Goal: Communication & Community: Participate in discussion

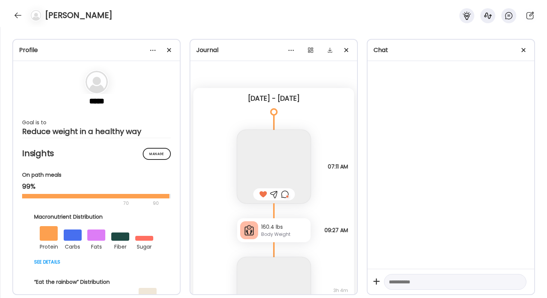
scroll to position [21116, 0]
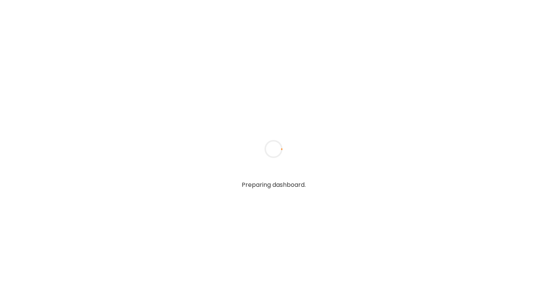
type textarea "**********"
type input "**********"
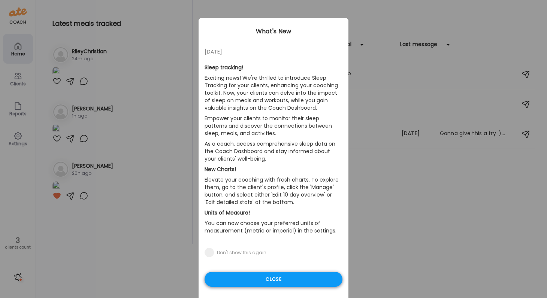
click at [285, 281] on div "Close" at bounding box center [274, 279] width 138 height 15
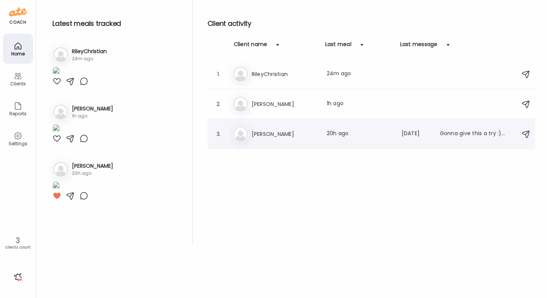
click at [292, 142] on div "Ji [PERSON_NAME] Last meal: 20h ago Last message: [DATE] Gonna give this a try …" at bounding box center [372, 134] width 281 height 16
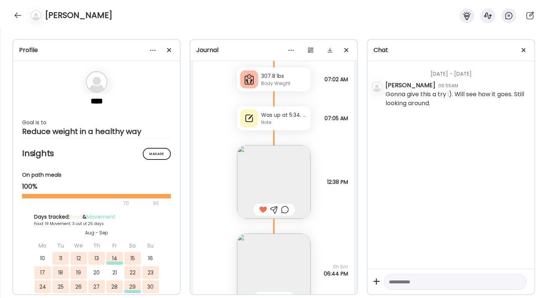
scroll to position [12848, 0]
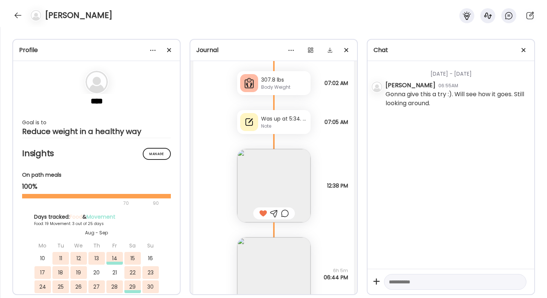
click at [284, 212] on div at bounding box center [285, 213] width 8 height 9
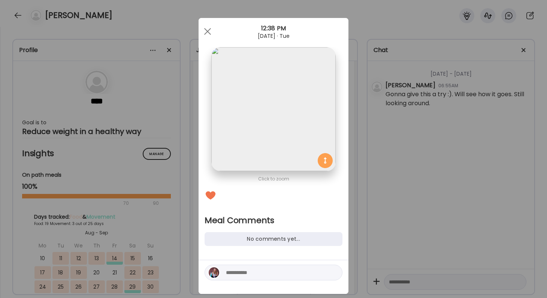
click at [253, 275] on textarea at bounding box center [276, 272] width 101 height 9
click at [277, 263] on textarea "**********" at bounding box center [276, 268] width 101 height 18
click at [286, 274] on textarea "**********" at bounding box center [276, 268] width 101 height 18
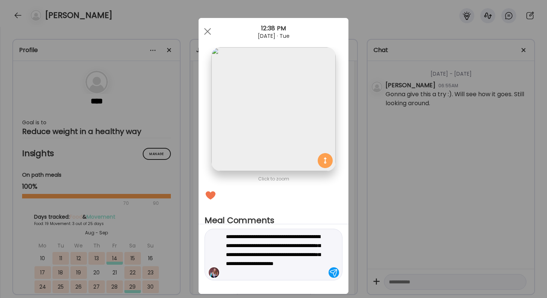
type textarea "**********"
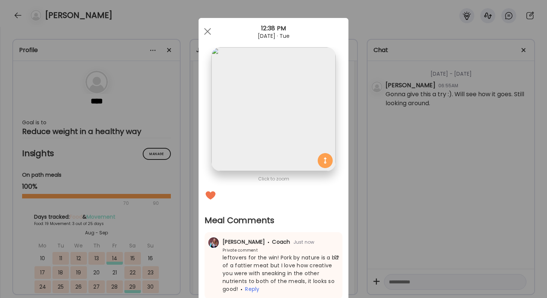
click at [462, 206] on div "Ate Coach Dashboard Wahoo! It’s official Take a moment to set up your Coach Pro…" at bounding box center [273, 149] width 547 height 298
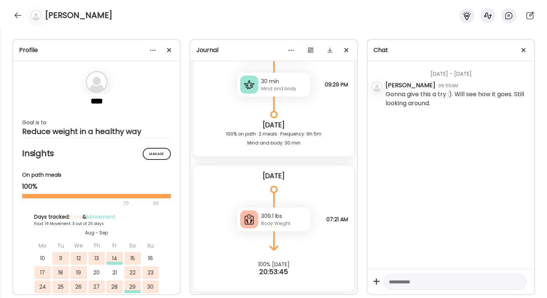
scroll to position [13101, 0]
click at [19, 12] on div at bounding box center [18, 15] width 12 height 12
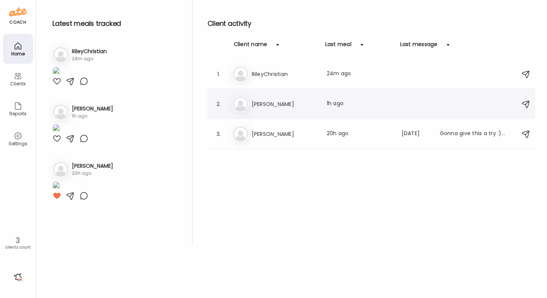
click at [283, 100] on h3 "[PERSON_NAME]" at bounding box center [285, 104] width 66 height 9
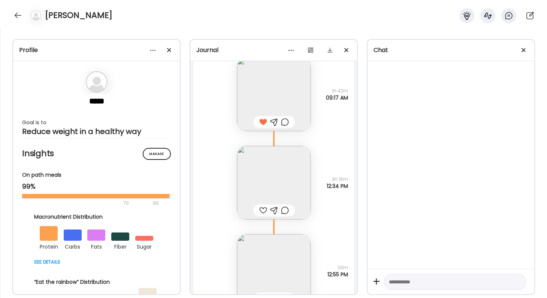
scroll to position [20096, 0]
click at [289, 185] on img at bounding box center [273, 186] width 73 height 73
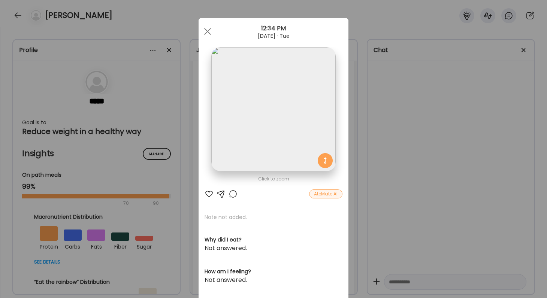
click at [408, 208] on div "Ate Coach Dashboard Wahoo! It’s official Take a moment to set up your Coach Pro…" at bounding box center [273, 149] width 547 height 298
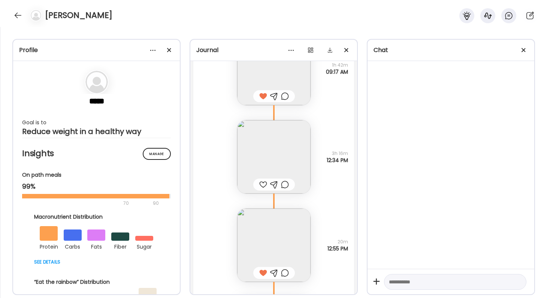
scroll to position [20131, 0]
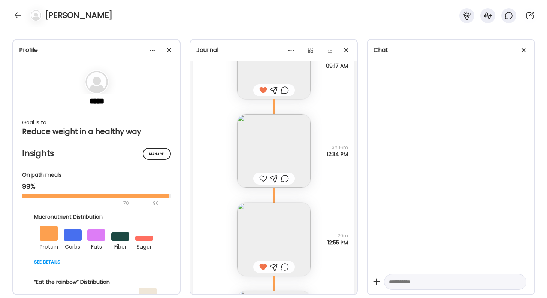
click at [286, 266] on div at bounding box center [285, 267] width 8 height 9
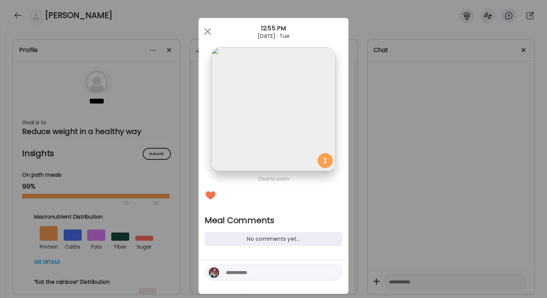
click at [271, 276] on textarea at bounding box center [276, 272] width 101 height 9
type textarea "**********"
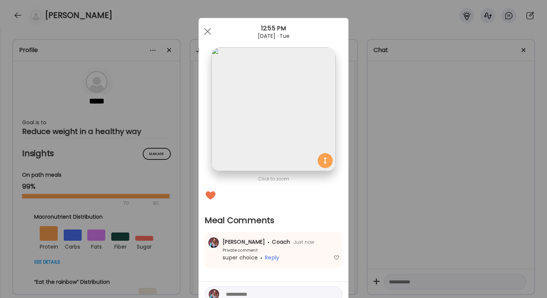
click at [437, 251] on div "Ate Coach Dashboard Wahoo! It’s official Take a moment to set up your Coach Pro…" at bounding box center [273, 149] width 547 height 298
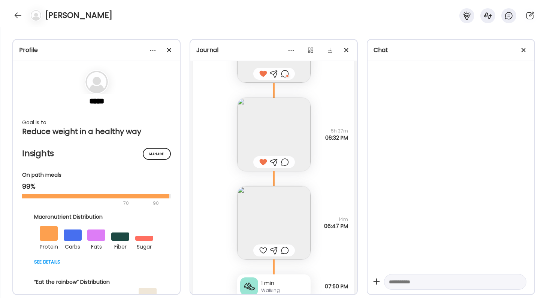
scroll to position [20356, 0]
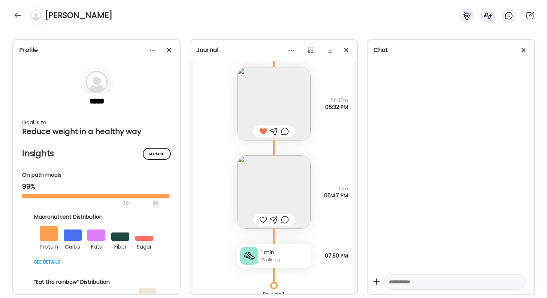
click at [285, 133] on div at bounding box center [285, 131] width 8 height 9
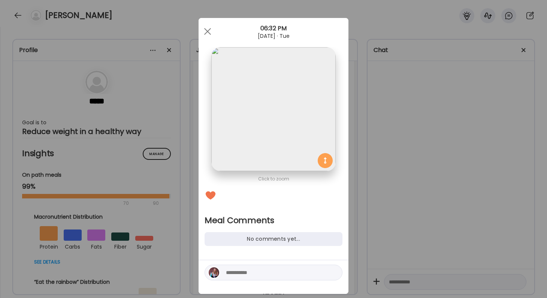
click at [262, 274] on textarea at bounding box center [276, 272] width 101 height 9
click at [399, 218] on div "Ate Coach Dashboard Wahoo! It’s official Take a moment to set up your Coach Pro…" at bounding box center [273, 149] width 547 height 298
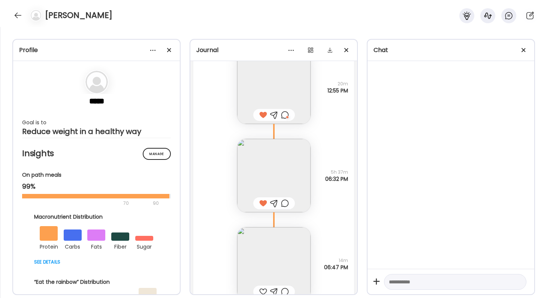
scroll to position [20265, 0]
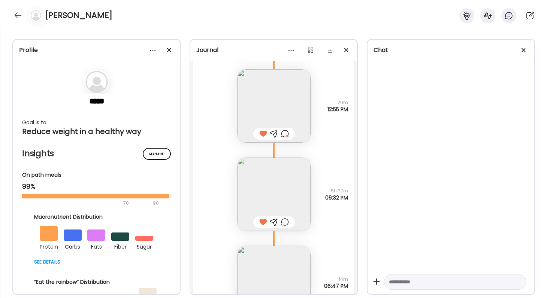
click at [284, 221] on div at bounding box center [285, 222] width 8 height 9
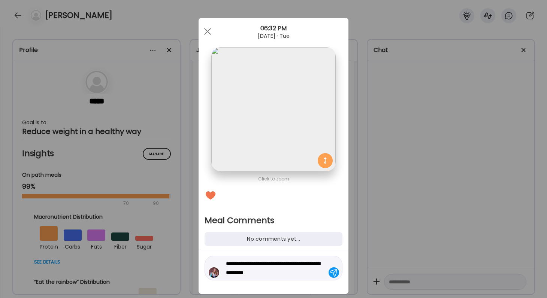
click at [294, 276] on textarea "**********" at bounding box center [276, 268] width 101 height 18
drag, startPoint x: 281, startPoint y: 254, endPoint x: 295, endPoint y: 278, distance: 28.5
click at [295, 278] on div "**********" at bounding box center [274, 264] width 138 height 34
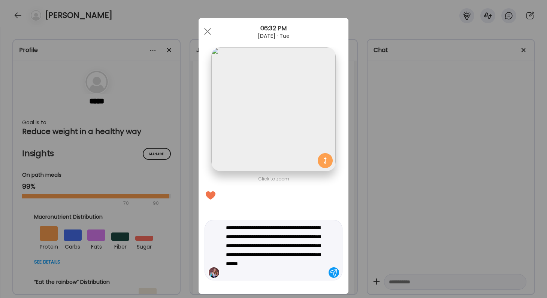
type textarea "**********"
click at [292, 269] on textarea "**********" at bounding box center [276, 250] width 101 height 54
click at [321, 275] on textarea "**********" at bounding box center [276, 250] width 101 height 54
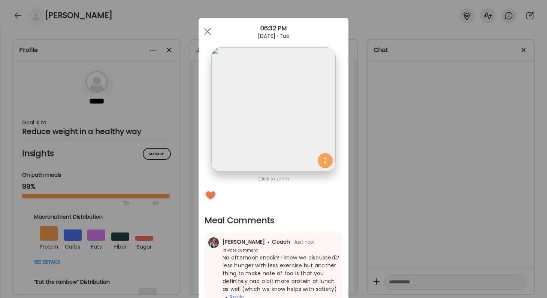
click at [472, 178] on div "Ate Coach Dashboard Wahoo! It’s official Take a moment to set up your Coach Pro…" at bounding box center [273, 149] width 547 height 298
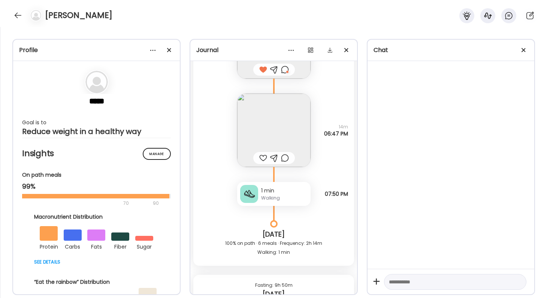
scroll to position [20466, 0]
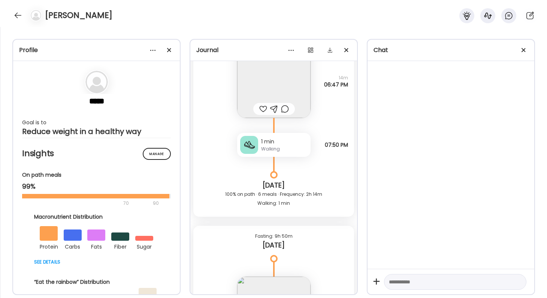
click at [264, 108] on div at bounding box center [263, 109] width 8 height 9
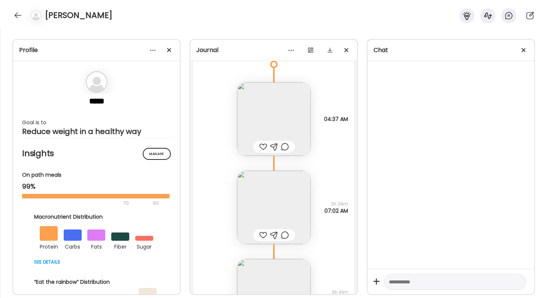
scroll to position [20690, 0]
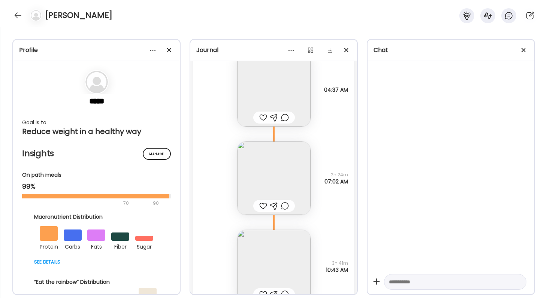
click at [260, 114] on div at bounding box center [263, 117] width 8 height 9
click at [265, 206] on div at bounding box center [263, 206] width 8 height 9
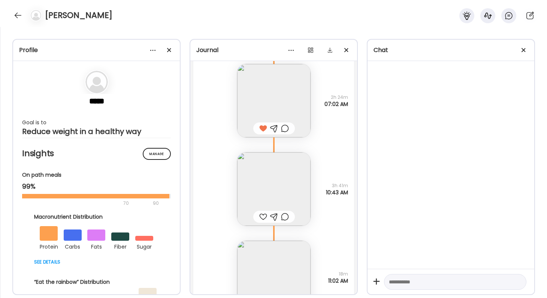
scroll to position [20778, 0]
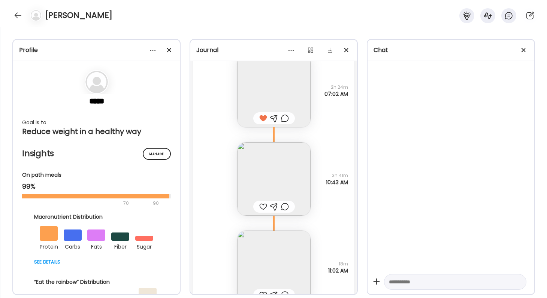
click at [264, 205] on div at bounding box center [263, 206] width 8 height 9
click at [268, 245] on img at bounding box center [273, 267] width 73 height 73
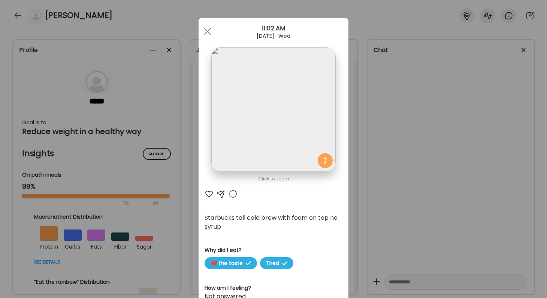
click at [208, 194] on div at bounding box center [209, 194] width 9 height 9
click at [364, 190] on div "Ate Coach Dashboard Wahoo! It’s official Take a moment to set up your Coach Pro…" at bounding box center [273, 149] width 547 height 298
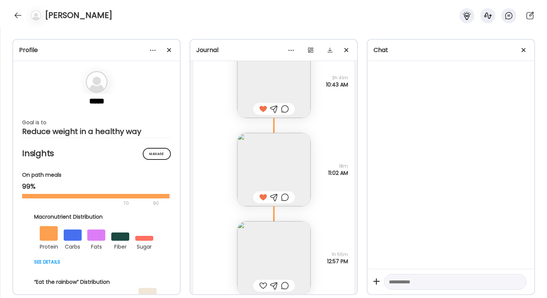
scroll to position [20970, 0]
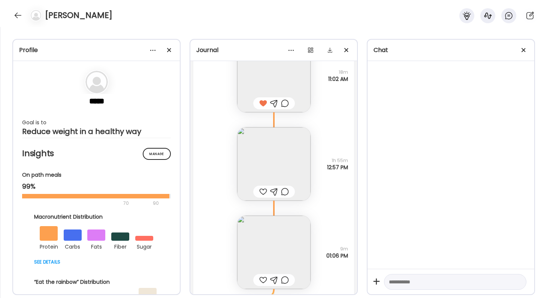
click at [284, 168] on img at bounding box center [273, 163] width 73 height 73
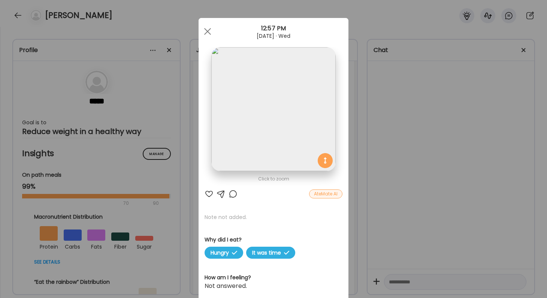
click at [210, 193] on div at bounding box center [209, 194] width 9 height 9
click at [419, 217] on div "Ate Coach Dashboard Wahoo! It’s official Take a moment to set up your Coach Pro…" at bounding box center [273, 149] width 547 height 298
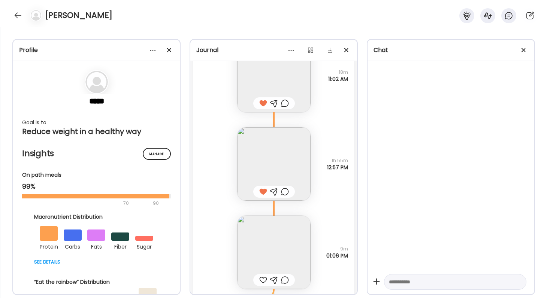
click at [282, 229] on img at bounding box center [273, 252] width 73 height 73
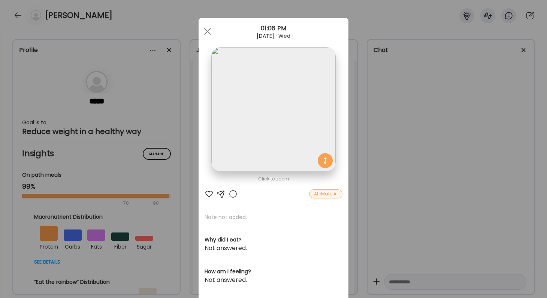
click at [264, 149] on img at bounding box center [273, 109] width 124 height 124
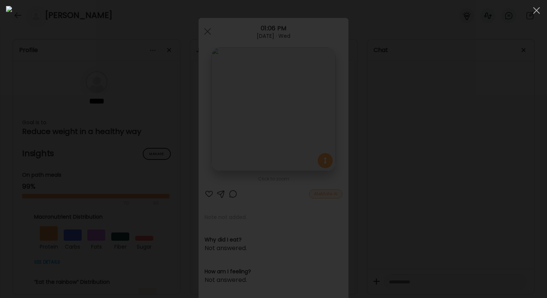
click at [452, 189] on div at bounding box center [273, 149] width 535 height 286
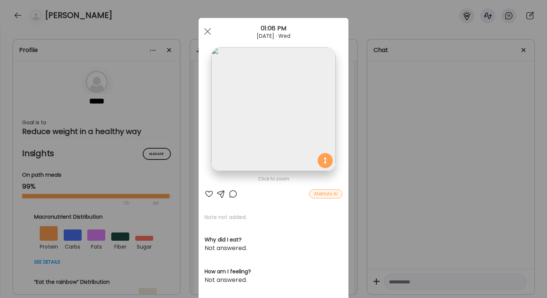
click at [452, 188] on div "Ate Coach Dashboard Wahoo! It’s official Take a moment to set up your Coach Pro…" at bounding box center [273, 149] width 547 height 298
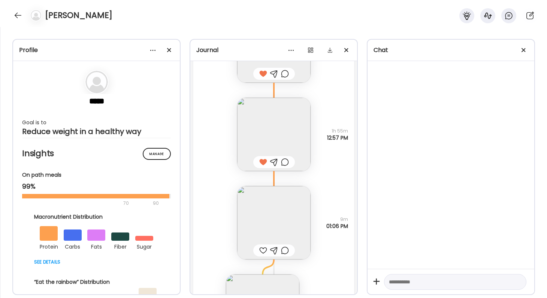
scroll to position [21013, 0]
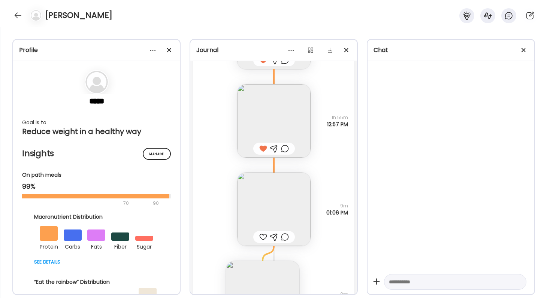
click at [260, 237] on div at bounding box center [263, 237] width 8 height 9
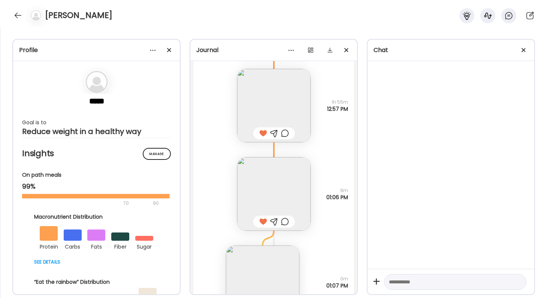
scroll to position [21004, 0]
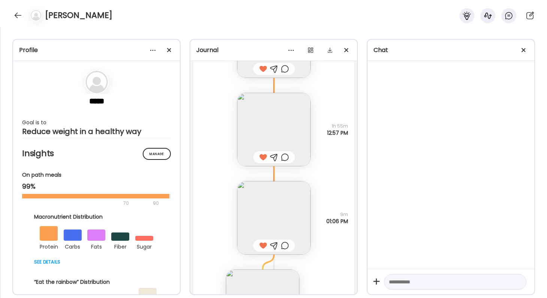
click at [286, 245] on div at bounding box center [285, 245] width 8 height 9
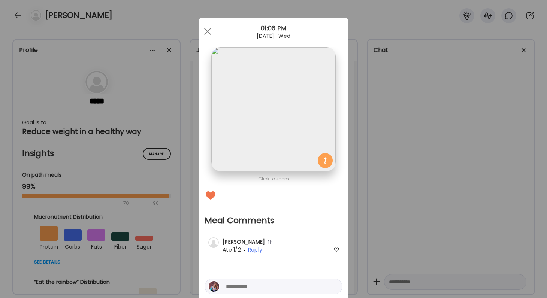
click at [260, 283] on textarea at bounding box center [276, 286] width 101 height 9
click at [230, 287] on textarea "**********" at bounding box center [276, 286] width 101 height 9
click at [277, 287] on textarea "**********" at bounding box center [276, 282] width 101 height 18
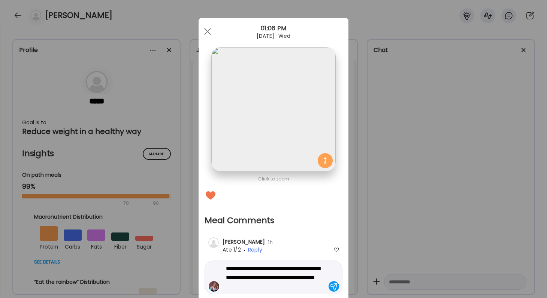
type textarea "**********"
click at [302, 285] on textarea "**********" at bounding box center [276, 277] width 101 height 27
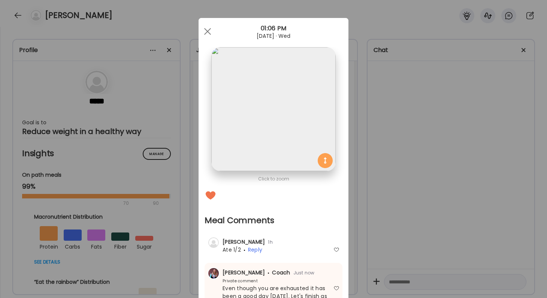
click at [408, 250] on div "Ate Coach Dashboard Wahoo! It’s official Take a moment to set up your Coach Pro…" at bounding box center [273, 149] width 547 height 298
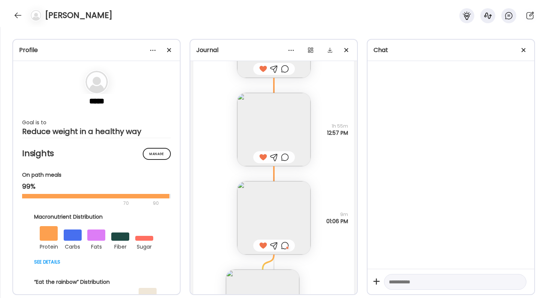
scroll to position [21071, 0]
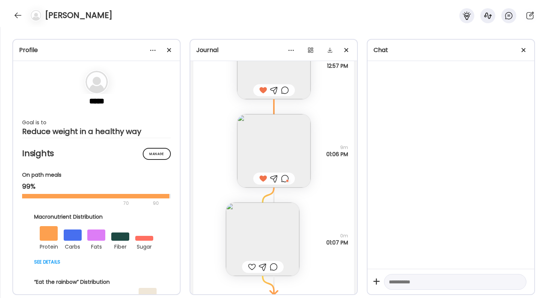
click at [250, 268] on div at bounding box center [252, 267] width 8 height 9
click at [274, 268] on div at bounding box center [274, 267] width 8 height 9
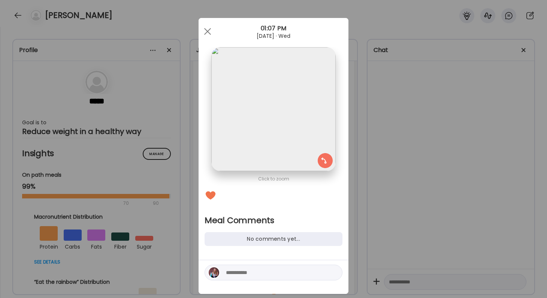
click at [269, 279] on div at bounding box center [274, 273] width 138 height 16
click at [269, 275] on textarea at bounding box center [276, 272] width 101 height 9
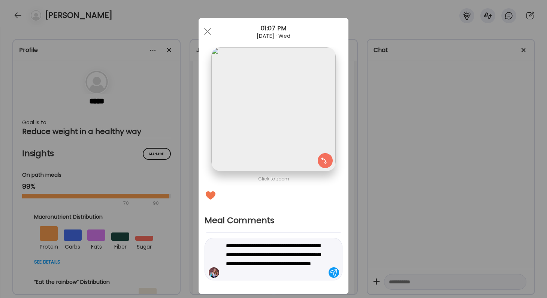
click at [250, 250] on textarea "**********" at bounding box center [276, 259] width 101 height 36
click at [252, 255] on textarea "**********" at bounding box center [276, 259] width 101 height 36
click at [265, 255] on textarea "**********" at bounding box center [276, 259] width 101 height 36
click at [250, 266] on textarea "**********" at bounding box center [276, 259] width 101 height 36
click at [301, 268] on textarea "**********" at bounding box center [276, 254] width 101 height 45
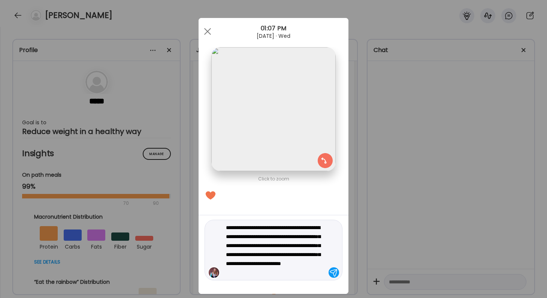
click at [232, 272] on textarea "**********" at bounding box center [276, 250] width 101 height 54
click at [274, 277] on div "**********" at bounding box center [274, 250] width 138 height 61
click at [308, 278] on div "**********" at bounding box center [274, 250] width 138 height 61
click at [325, 272] on textarea "**********" at bounding box center [276, 250] width 101 height 54
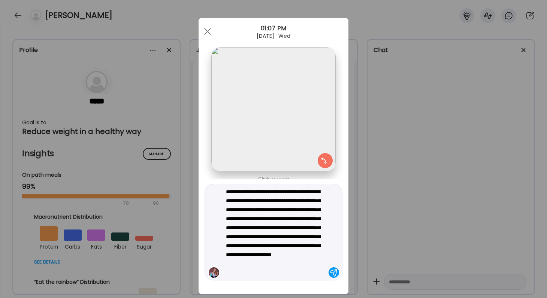
type textarea "**********"
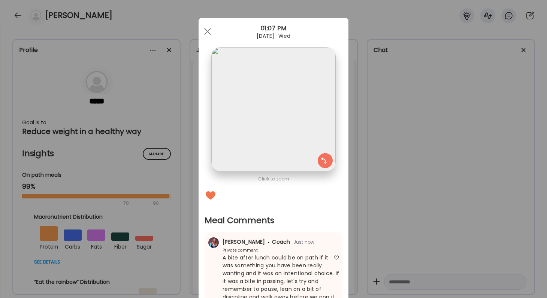
click at [378, 160] on div "Ate Coach Dashboard Wahoo! It’s official Take a moment to set up your Coach Pro…" at bounding box center [273, 149] width 547 height 298
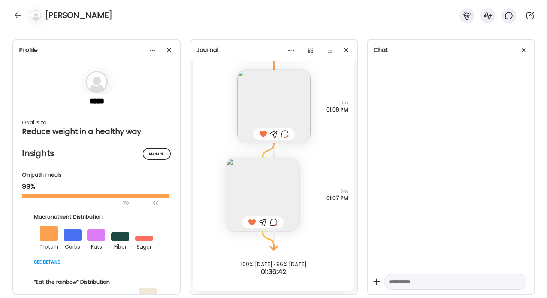
scroll to position [21116, 0]
click at [16, 10] on div at bounding box center [18, 15] width 12 height 12
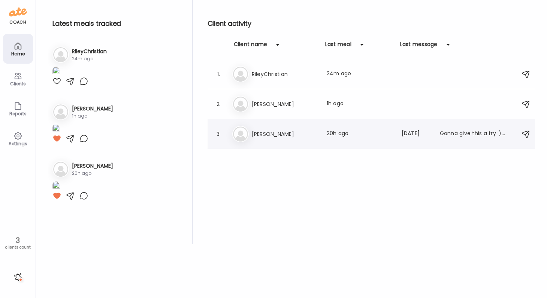
click at [313, 130] on h3 "[PERSON_NAME]" at bounding box center [285, 134] width 66 height 9
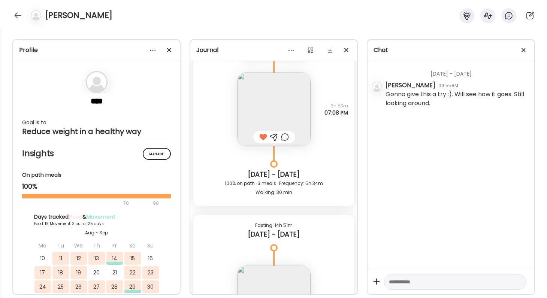
scroll to position [8318, 0]
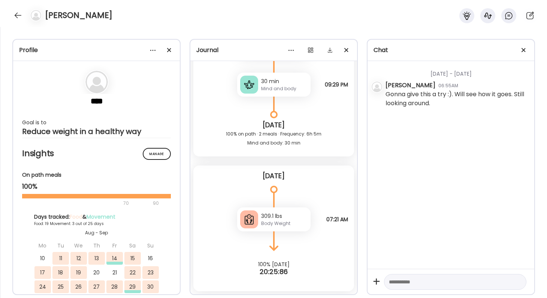
click at [24, 13] on div at bounding box center [34, 15] width 21 height 12
click at [21, 13] on div at bounding box center [18, 15] width 12 height 12
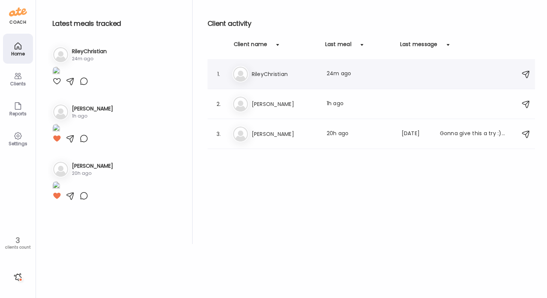
click at [277, 64] on div "1. Ri RileyChristian Last meal: 24m ago" at bounding box center [372, 74] width 328 height 30
click at [277, 77] on h3 "RileyChristian" at bounding box center [285, 74] width 66 height 9
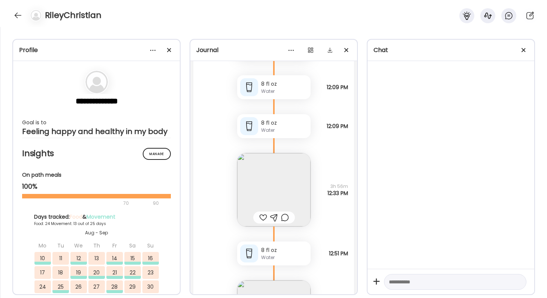
scroll to position [30901, 0]
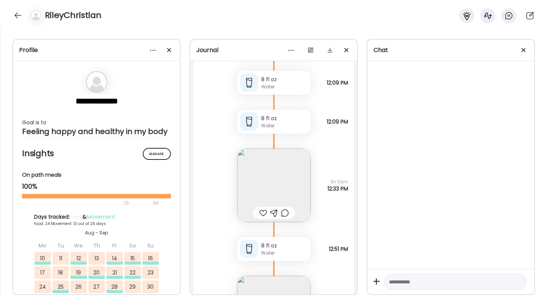
click at [295, 193] on img at bounding box center [273, 185] width 73 height 73
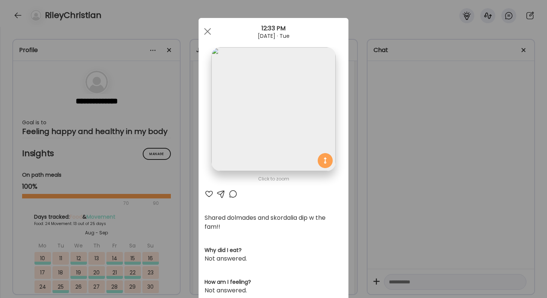
click at [417, 239] on div "Ate Coach Dashboard Wahoo! It’s official Take a moment to set up your Coach Pro…" at bounding box center [273, 149] width 547 height 298
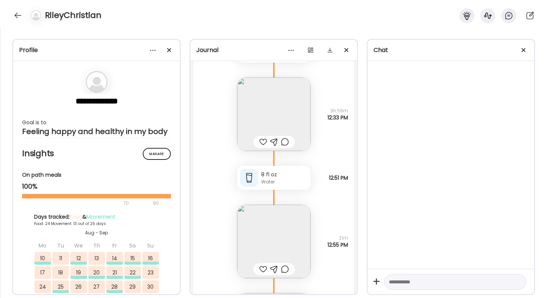
scroll to position [30977, 0]
click at [283, 232] on img at bounding box center [273, 237] width 73 height 73
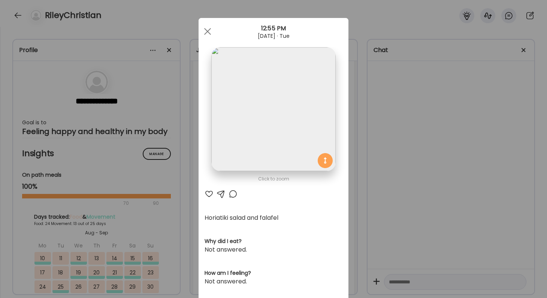
click at [401, 188] on div "Ate Coach Dashboard Wahoo! It’s official Take a moment to set up your Coach Pro…" at bounding box center [273, 149] width 547 height 298
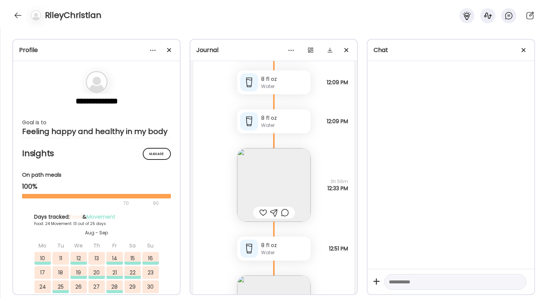
scroll to position [30907, 0]
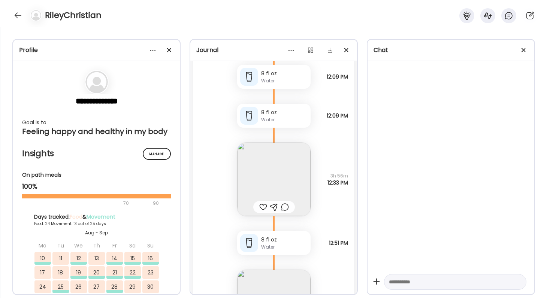
click at [265, 211] on div at bounding box center [263, 207] width 8 height 9
click at [285, 209] on div at bounding box center [285, 207] width 8 height 9
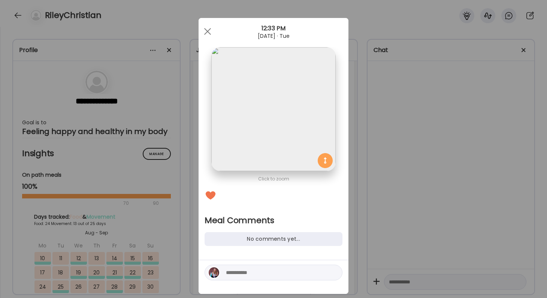
click at [278, 266] on div at bounding box center [274, 273] width 138 height 16
click at [281, 277] on textarea at bounding box center [276, 272] width 101 height 9
type textarea "**********"
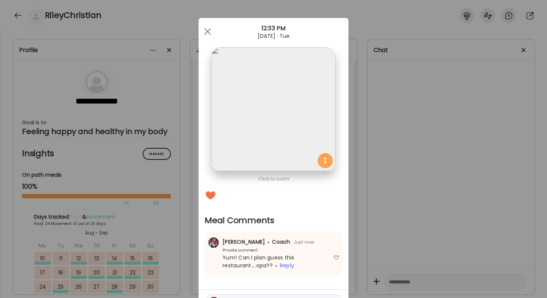
click at [439, 229] on div "Ate Coach Dashboard Wahoo! It’s official Take a moment to set up your Coach Pro…" at bounding box center [273, 149] width 547 height 298
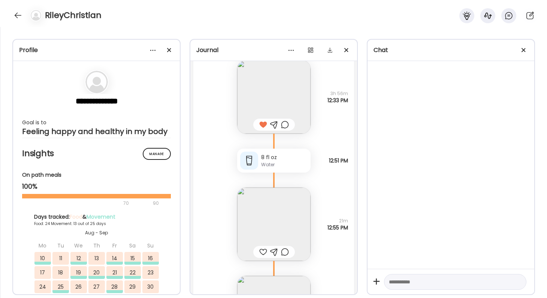
scroll to position [30993, 0]
click at [262, 246] on div at bounding box center [263, 249] width 8 height 9
click at [285, 249] on div at bounding box center [285, 249] width 8 height 9
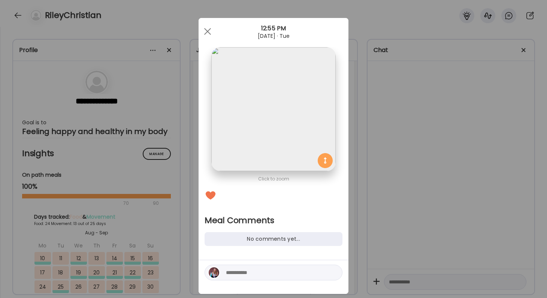
click at [385, 246] on div "Ate Coach Dashboard Wahoo! It’s official Take a moment to set up your Coach Pro…" at bounding box center [273, 149] width 547 height 298
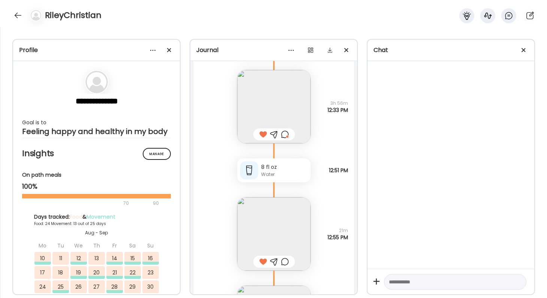
scroll to position [30978, 0]
click at [287, 264] on div at bounding box center [285, 264] width 8 height 9
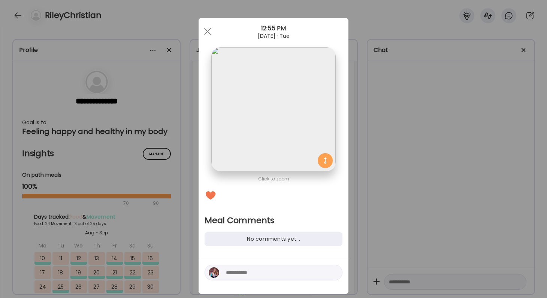
click at [278, 270] on textarea at bounding box center [276, 272] width 101 height 9
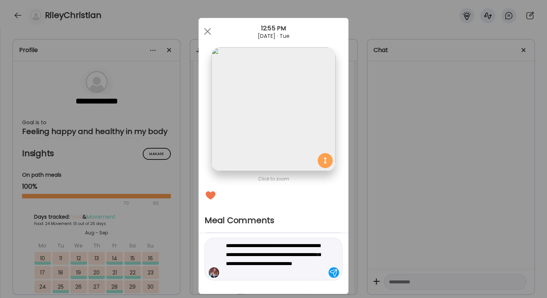
type textarea "**********"
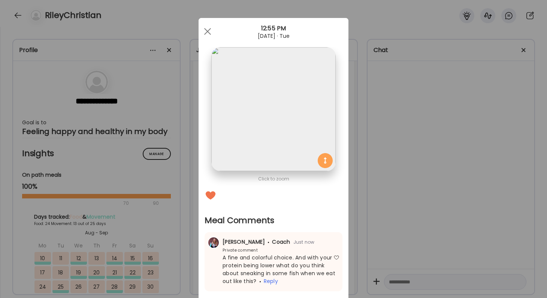
click at [383, 238] on div "Ate Coach Dashboard Wahoo! It’s official Take a moment to set up your Coach Pro…" at bounding box center [273, 149] width 547 height 298
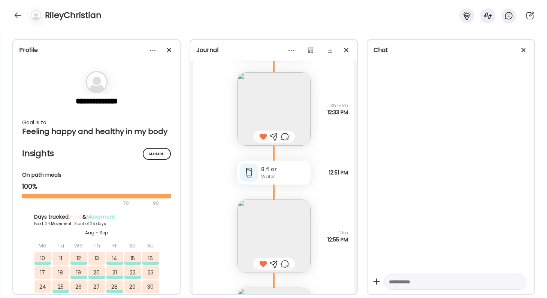
scroll to position [31078, 0]
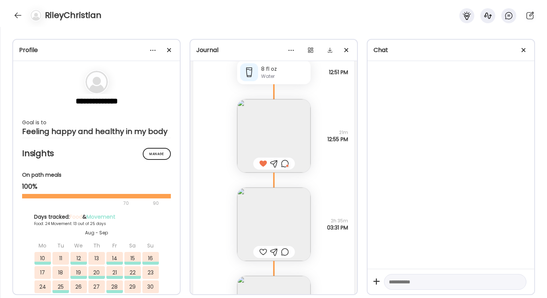
click at [264, 251] on div at bounding box center [263, 252] width 8 height 9
click at [262, 233] on img at bounding box center [273, 224] width 73 height 73
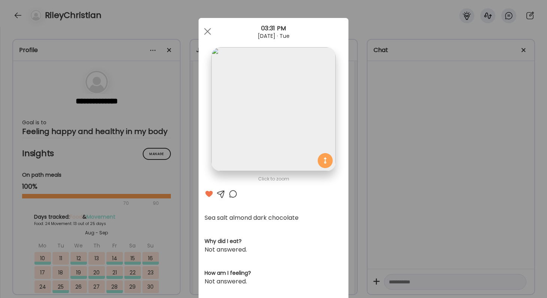
click at [396, 221] on div "Ate Coach Dashboard Wahoo! It’s official Take a moment to set up your Coach Pro…" at bounding box center [273, 149] width 547 height 298
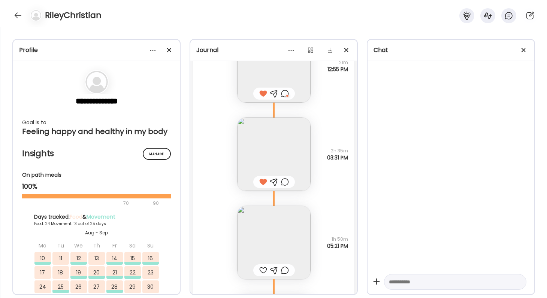
scroll to position [31150, 0]
click at [268, 256] on img at bounding box center [273, 240] width 73 height 73
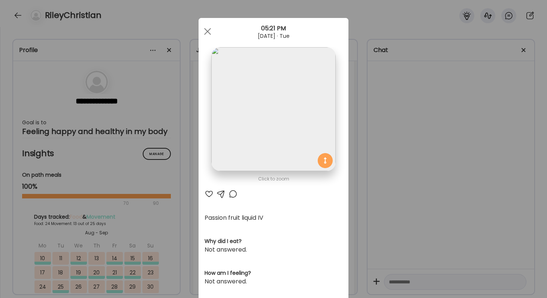
click at [211, 194] on div at bounding box center [209, 194] width 9 height 9
click at [416, 233] on div "Ate Coach Dashboard Wahoo! It’s official Take a moment to set up your Coach Pro…" at bounding box center [273, 149] width 547 height 298
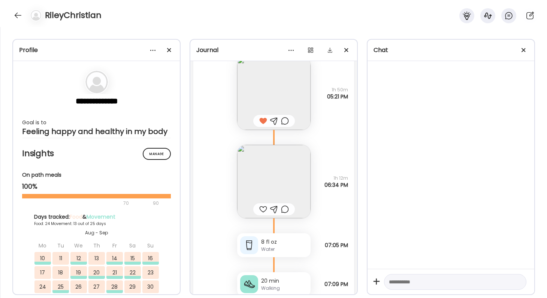
scroll to position [31300, 0]
click at [266, 190] on img at bounding box center [273, 179] width 73 height 73
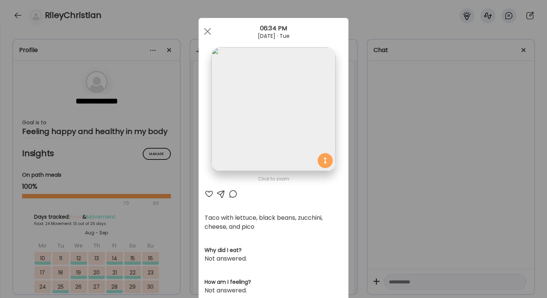
click at [385, 187] on div "Ate Coach Dashboard Wahoo! It’s official Take a moment to set up your Coach Pro…" at bounding box center [273, 149] width 547 height 298
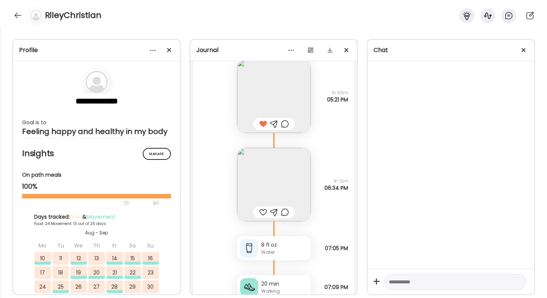
scroll to position [31303, 0]
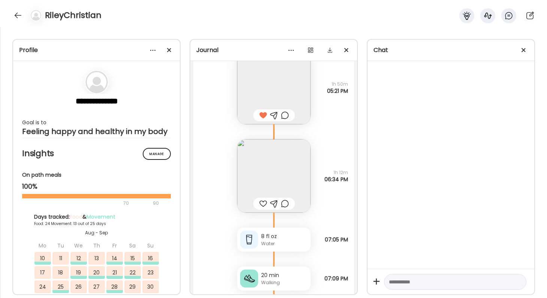
click at [263, 202] on div at bounding box center [263, 203] width 8 height 9
click at [287, 203] on div at bounding box center [285, 203] width 8 height 9
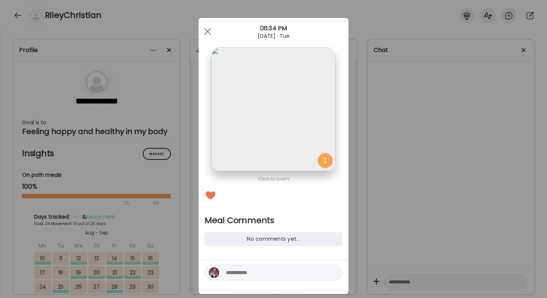
click at [267, 269] on textarea at bounding box center [276, 272] width 101 height 9
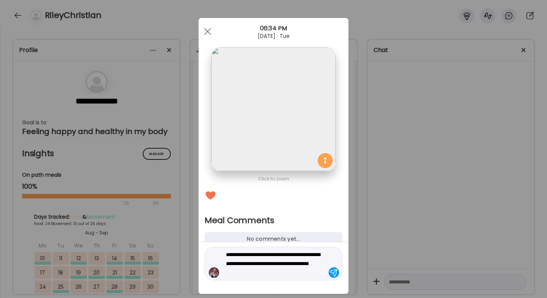
type textarea "**********"
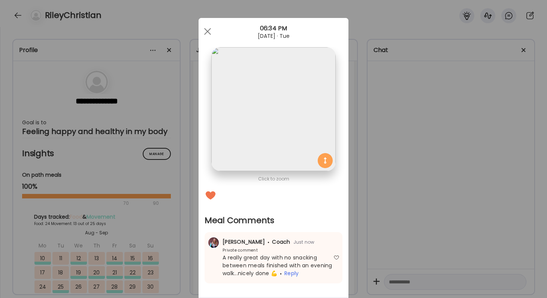
click at [382, 221] on div "Ate Coach Dashboard Wahoo! It’s official Take a moment to set up your Coach Pro…" at bounding box center [273, 149] width 547 height 298
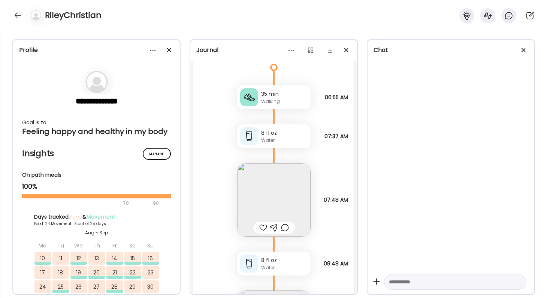
scroll to position [31708, 0]
click at [265, 224] on div at bounding box center [263, 226] width 8 height 9
click at [267, 212] on img at bounding box center [273, 198] width 73 height 73
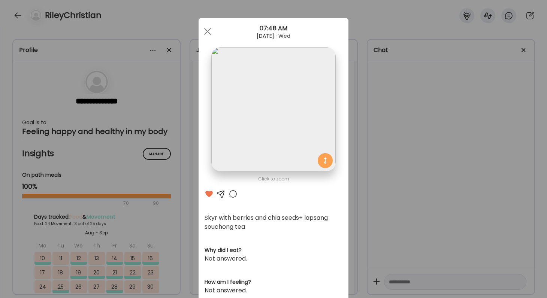
click at [407, 238] on div "Ate Coach Dashboard Wahoo! It’s official Take a moment to set up your Coach Pro…" at bounding box center [273, 149] width 547 height 298
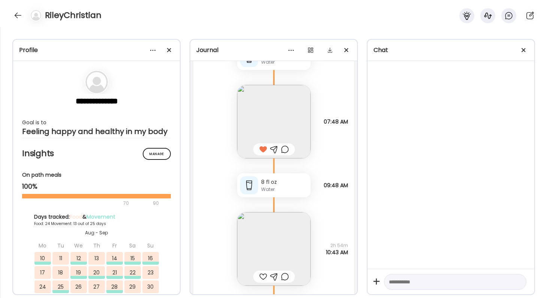
scroll to position [31786, 0]
click at [298, 237] on img at bounding box center [273, 248] width 73 height 73
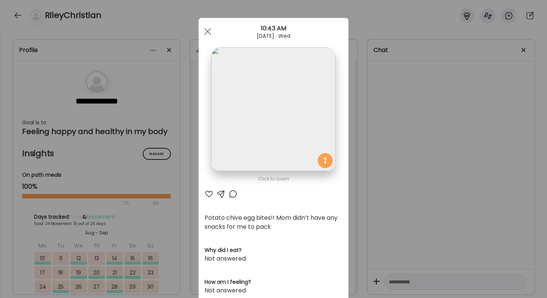
click at [397, 233] on div "Ate Coach Dashboard Wahoo! It’s official Take a moment to set up your Coach Pro…" at bounding box center [273, 149] width 547 height 298
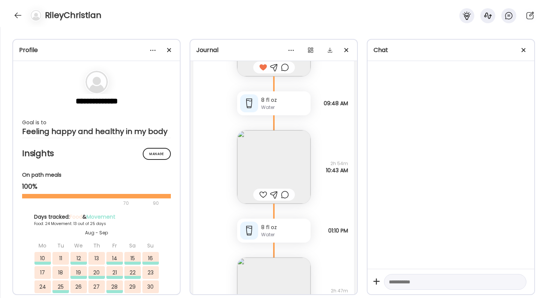
scroll to position [31847, 0]
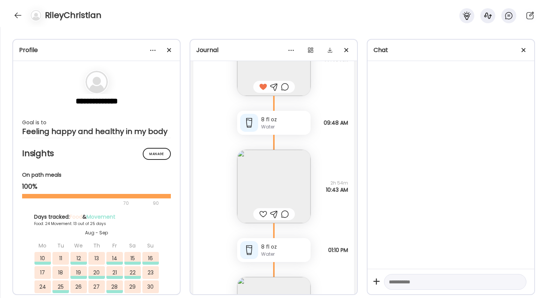
click at [264, 213] on div at bounding box center [263, 214] width 8 height 9
click at [290, 214] on div at bounding box center [274, 214] width 42 height 12
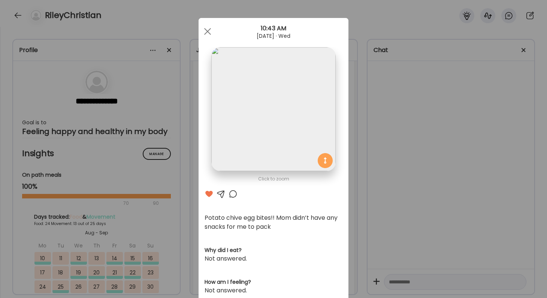
click at [235, 195] on div at bounding box center [233, 194] width 9 height 9
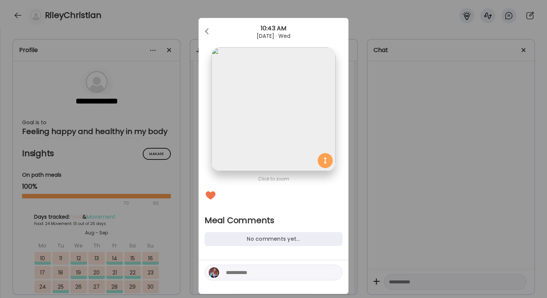
click at [244, 274] on textarea at bounding box center [276, 272] width 101 height 9
type textarea "**********"
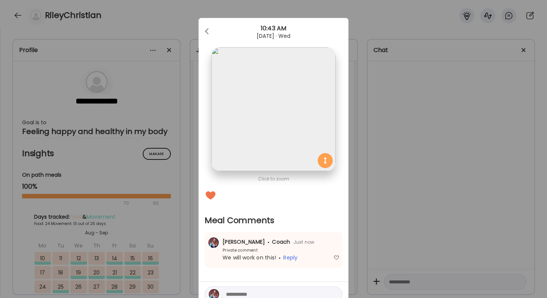
click at [392, 228] on div "Ate Coach Dashboard Wahoo! It’s official Take a moment to set up your Coach Pro…" at bounding box center [273, 149] width 547 height 298
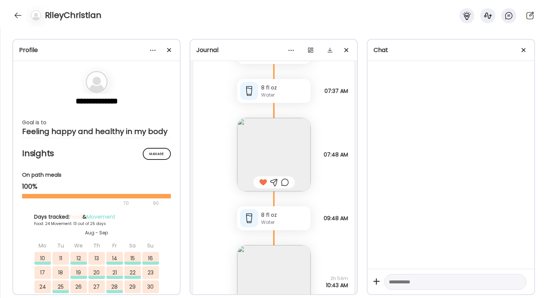
scroll to position [31745, 0]
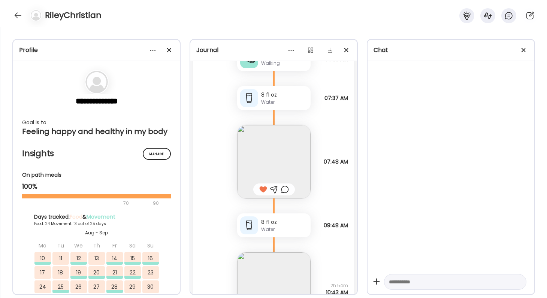
click at [283, 189] on div at bounding box center [285, 189] width 8 height 9
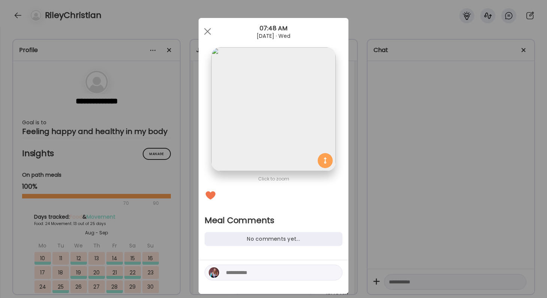
click at [276, 153] on img at bounding box center [273, 109] width 124 height 124
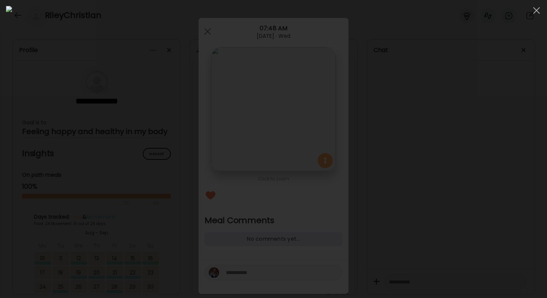
click at [457, 162] on div at bounding box center [273, 149] width 535 height 286
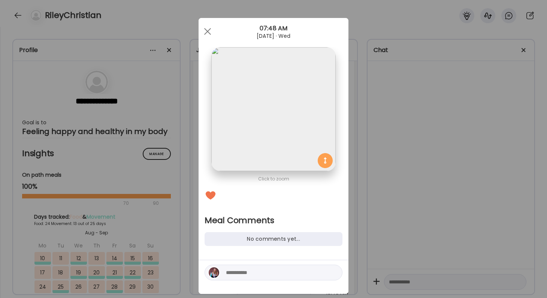
click at [398, 194] on div "Ate Coach Dashboard Wahoo! It’s official Take a moment to set up your Coach Pro…" at bounding box center [273, 149] width 547 height 298
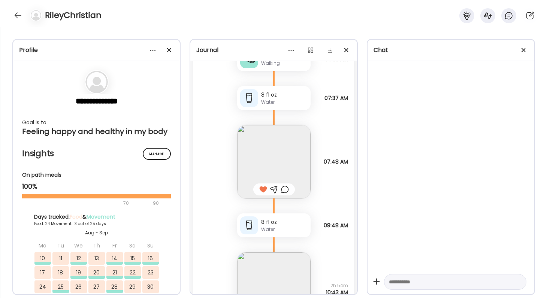
click at [297, 186] on img at bounding box center [273, 161] width 73 height 73
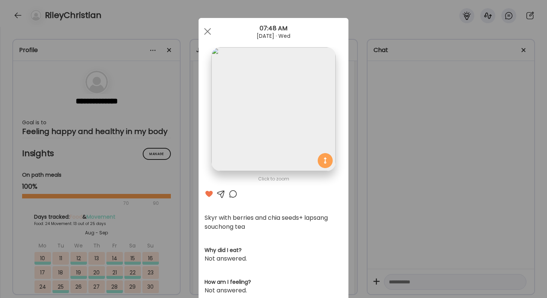
click at [428, 225] on div "Ate Coach Dashboard Wahoo! It’s official Take a moment to set up your Coach Pro…" at bounding box center [273, 149] width 547 height 298
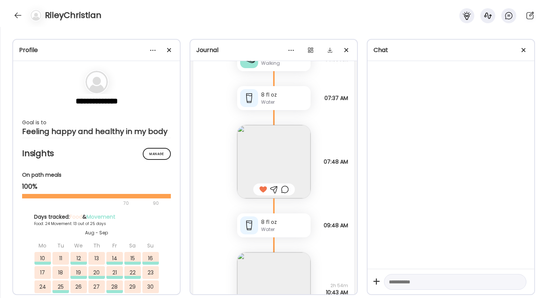
click at [285, 188] on div at bounding box center [285, 189] width 8 height 9
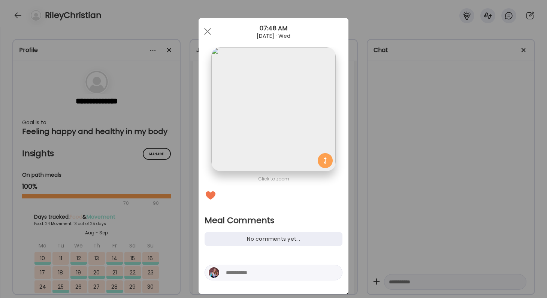
click at [247, 278] on div at bounding box center [274, 273] width 138 height 16
click at [245, 274] on textarea at bounding box center [276, 272] width 101 height 9
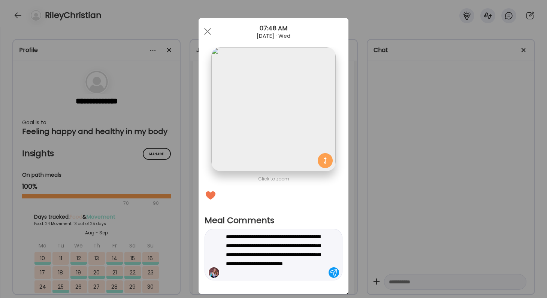
type textarea "**********"
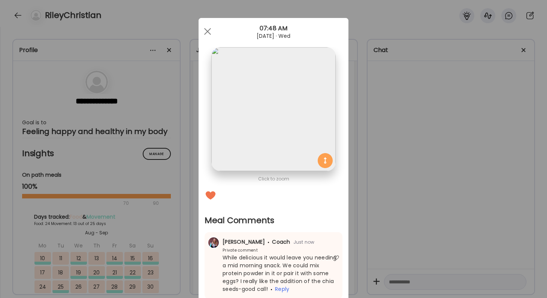
click at [375, 221] on div "Ate Coach Dashboard Wahoo! It’s official Take a moment to set up your Coach Pro…" at bounding box center [273, 149] width 547 height 298
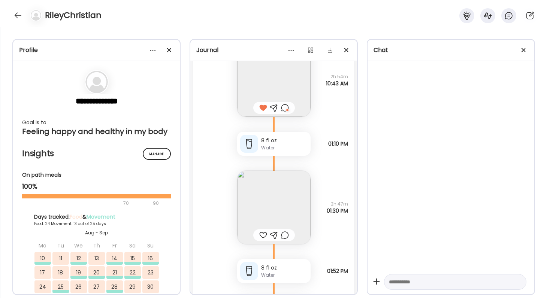
scroll to position [31960, 0]
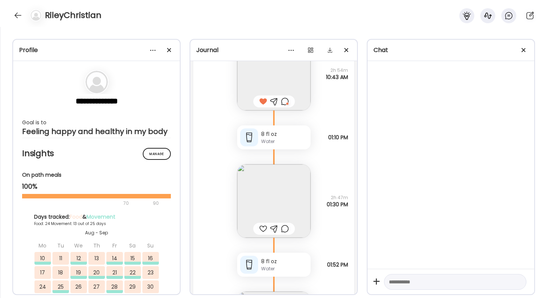
click at [295, 208] on img at bounding box center [273, 201] width 73 height 73
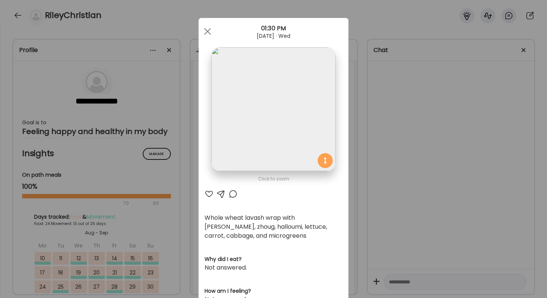
click at [208, 192] on div at bounding box center [209, 194] width 9 height 9
click at [411, 184] on div "Ate Coach Dashboard Wahoo! It’s official Take a moment to set up your Coach Pro…" at bounding box center [273, 149] width 547 height 298
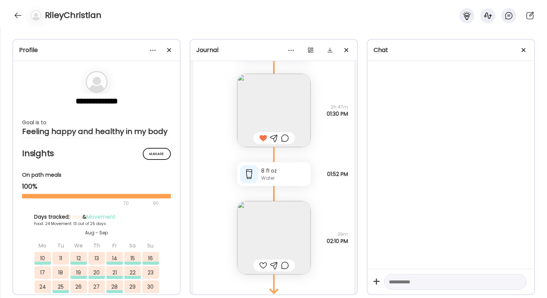
scroll to position [32051, 0]
click at [288, 216] on img at bounding box center [273, 238] width 73 height 73
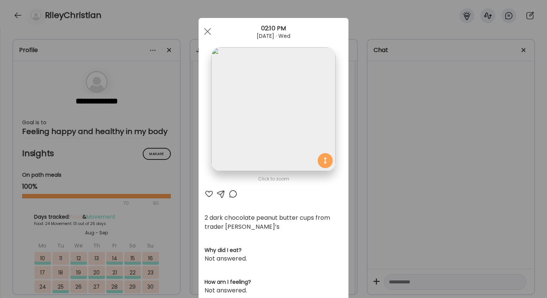
click at [410, 250] on div "Ate Coach Dashboard Wahoo! It’s official Take a moment to set up your Coach Pro…" at bounding box center [273, 149] width 547 height 298
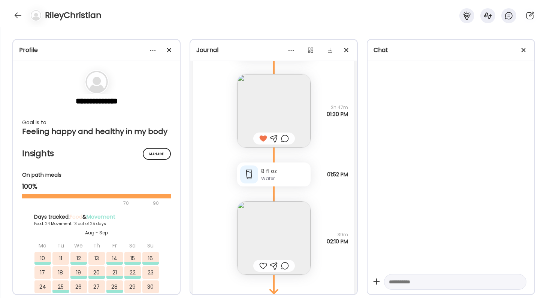
click at [261, 265] on div at bounding box center [263, 266] width 8 height 9
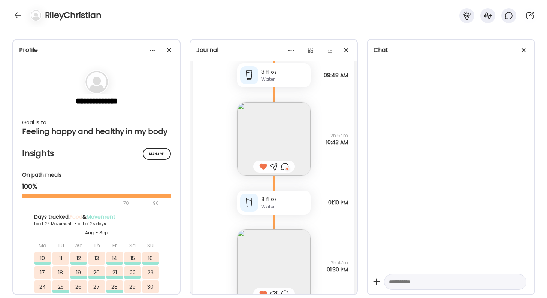
scroll to position [31899, 0]
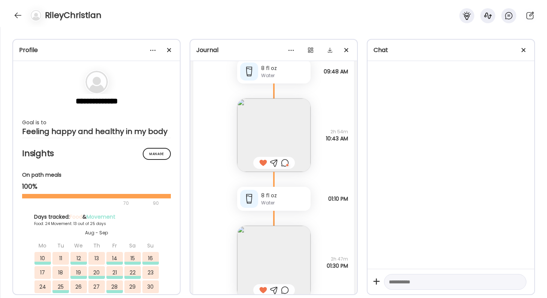
click at [282, 291] on div at bounding box center [285, 290] width 8 height 9
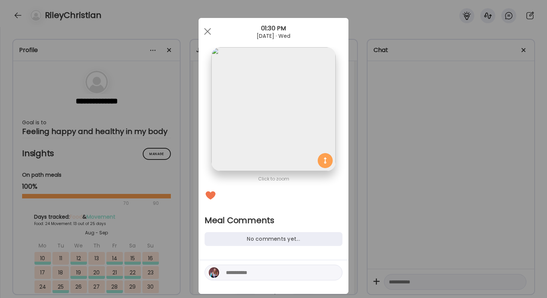
click at [277, 273] on textarea at bounding box center [276, 272] width 101 height 9
type textarea "**********"
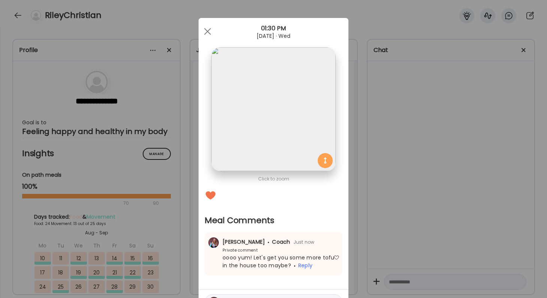
click at [351, 251] on div "Ate Coach Dashboard Wahoo! It’s official Take a moment to set up your Coach Pro…" at bounding box center [273, 149] width 547 height 298
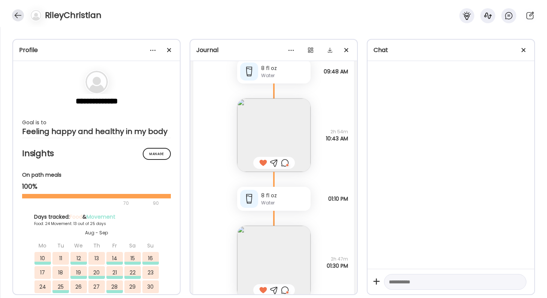
click at [16, 12] on div at bounding box center [18, 15] width 12 height 12
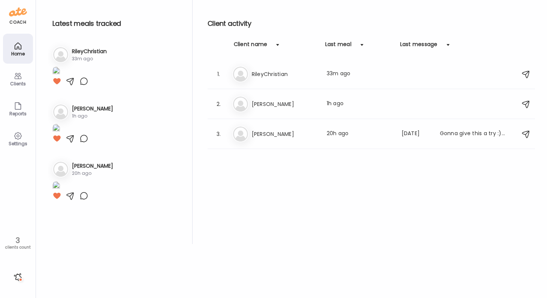
click at [15, 55] on div "Home" at bounding box center [17, 53] width 27 height 5
click at [22, 273] on div at bounding box center [18, 277] width 12 height 12
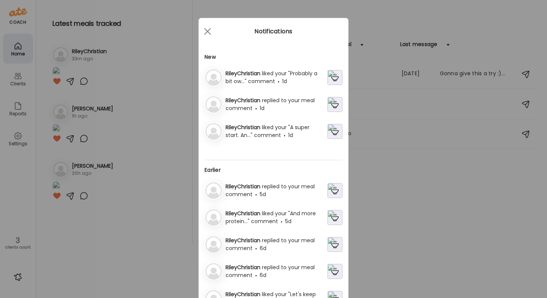
click at [283, 96] on div "RileyChristian replied to your meal comment 1d" at bounding box center [274, 105] width 138 height 18
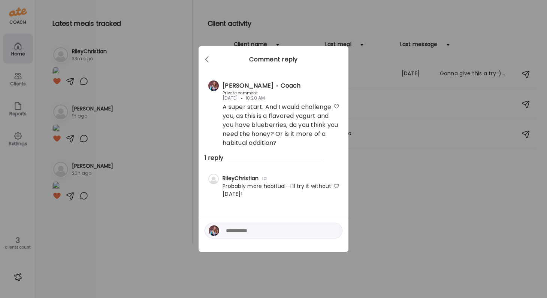
click at [309, 233] on textarea at bounding box center [276, 230] width 101 height 9
type textarea "**********"
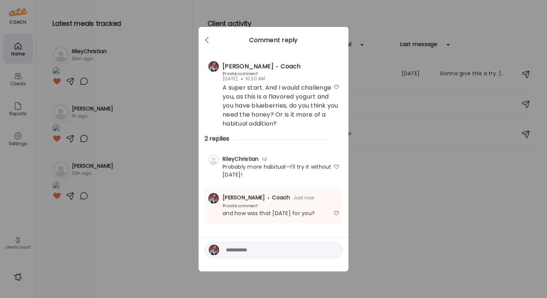
click at [401, 239] on div "Ate Coach Dashboard Wahoo! It’s official Take a moment to set up your Coach Pro…" at bounding box center [273, 149] width 547 height 298
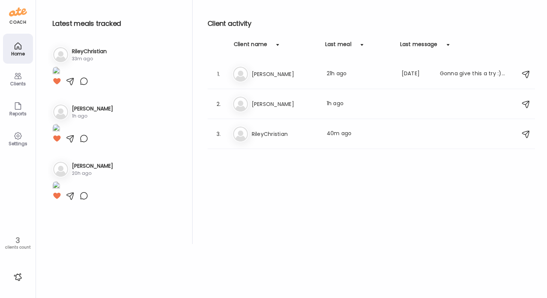
click at [18, 278] on div at bounding box center [18, 277] width 12 height 12
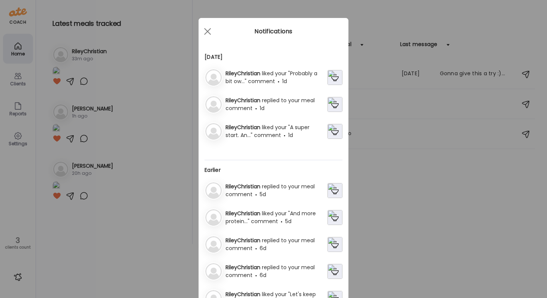
click at [261, 191] on span "replied to your meal comment" at bounding box center [270, 190] width 89 height 15
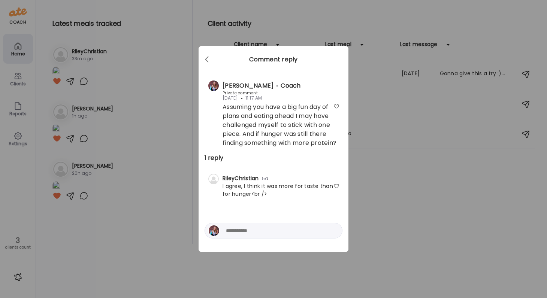
click at [338, 186] on div at bounding box center [337, 186] width 6 height 6
click at [387, 215] on div "Ate Coach Dashboard Wahoo! It’s official Take a moment to set up your Coach Pro…" at bounding box center [273, 149] width 547 height 298
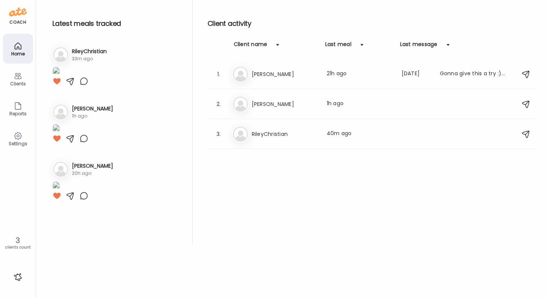
click at [20, 52] on div "Home" at bounding box center [17, 53] width 27 height 5
